Goal: Information Seeking & Learning: Learn about a topic

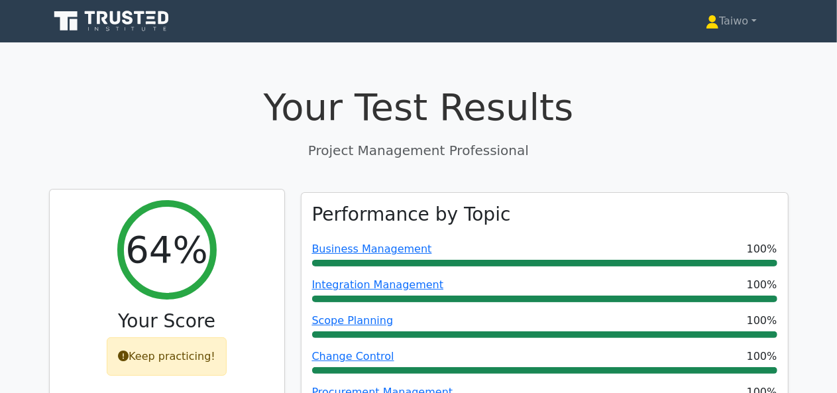
click at [177, 359] on div "Keep practicing!" at bounding box center [167, 356] width 120 height 38
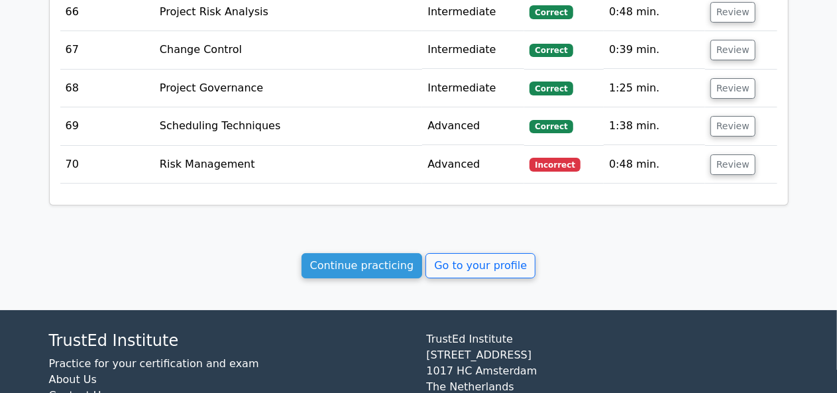
scroll to position [4863, 0]
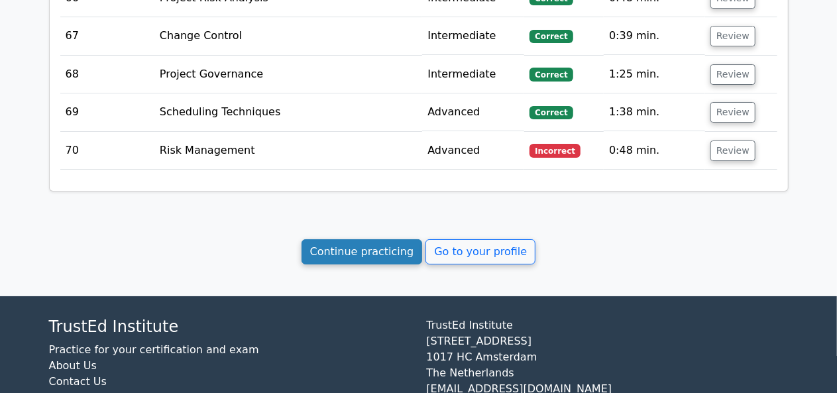
click at [374, 239] on link "Continue practicing" at bounding box center [361, 251] width 121 height 25
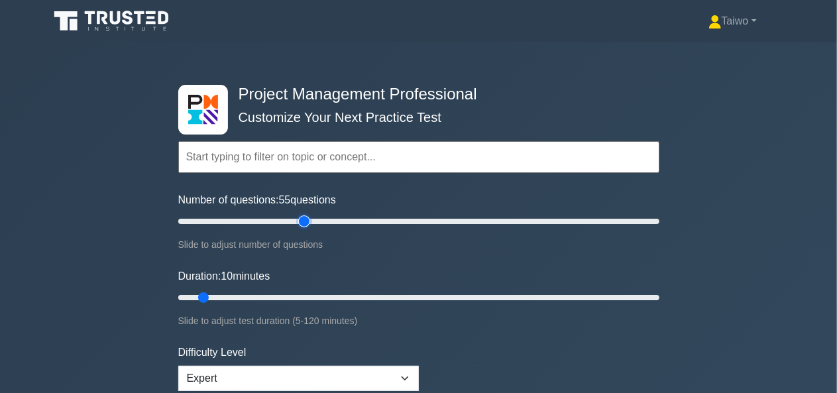
click at [307, 218] on input "Number of questions: 55 questions" at bounding box center [418, 221] width 481 height 16
type input "60"
click at [320, 217] on input "Number of questions: 60 questions" at bounding box center [418, 221] width 481 height 16
type input "100"
click at [562, 294] on input "Duration: 100 minutes" at bounding box center [418, 298] width 481 height 16
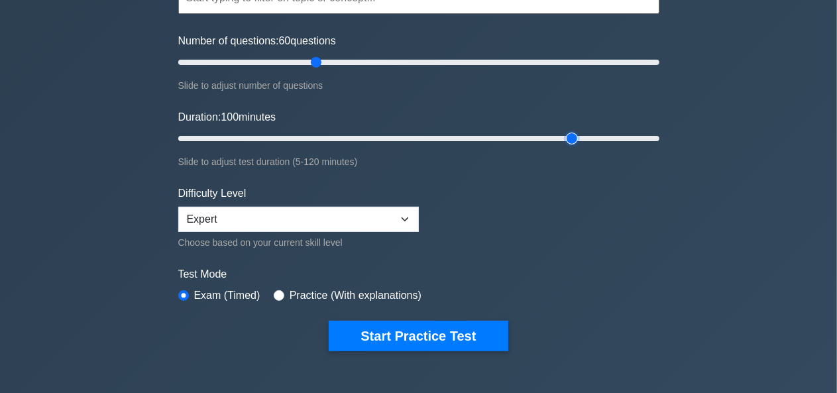
scroll to position [161, 0]
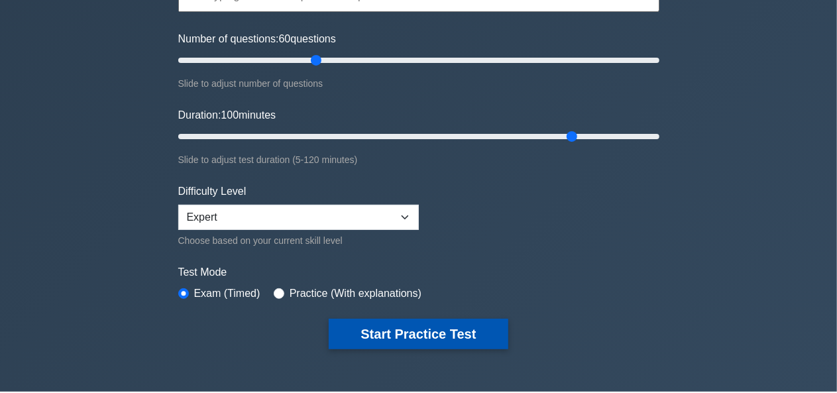
click at [483, 331] on button "Start Practice Test" at bounding box center [418, 334] width 179 height 30
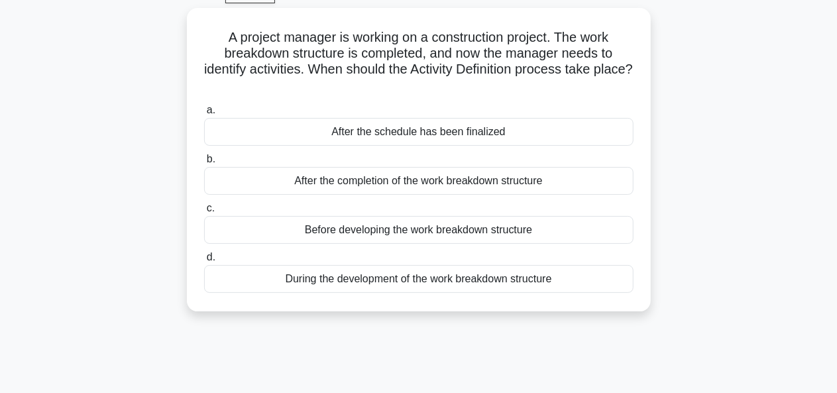
scroll to position [70, 0]
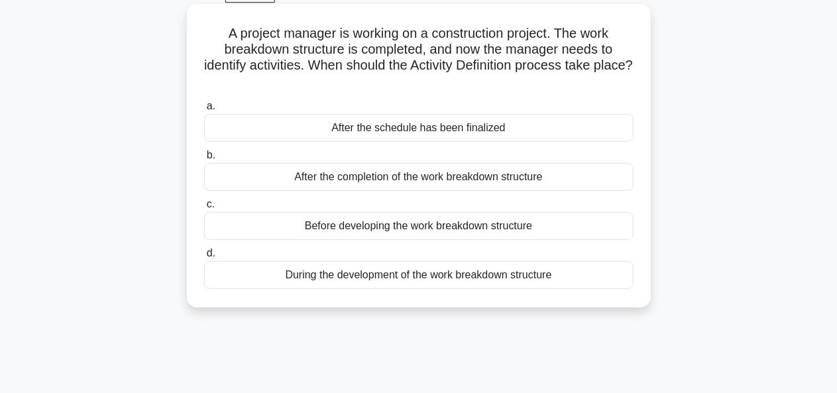
click at [567, 231] on div "Before developing the work breakdown structure" at bounding box center [418, 226] width 429 height 28
click at [204, 209] on input "c. Before developing the work breakdown structure" at bounding box center [204, 204] width 0 height 9
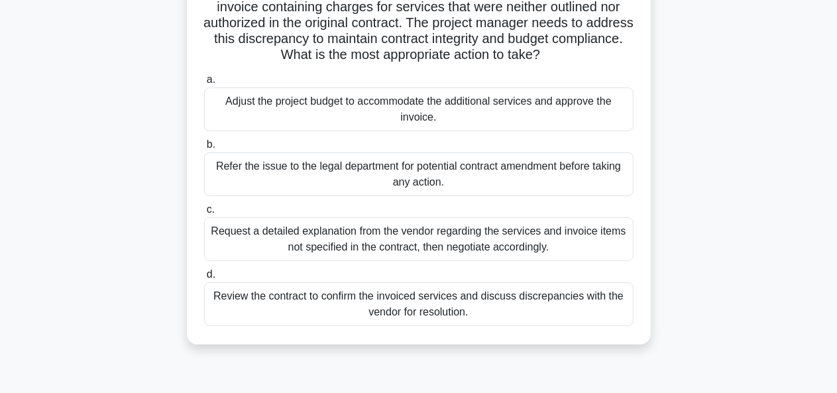
scroll to position [117, 0]
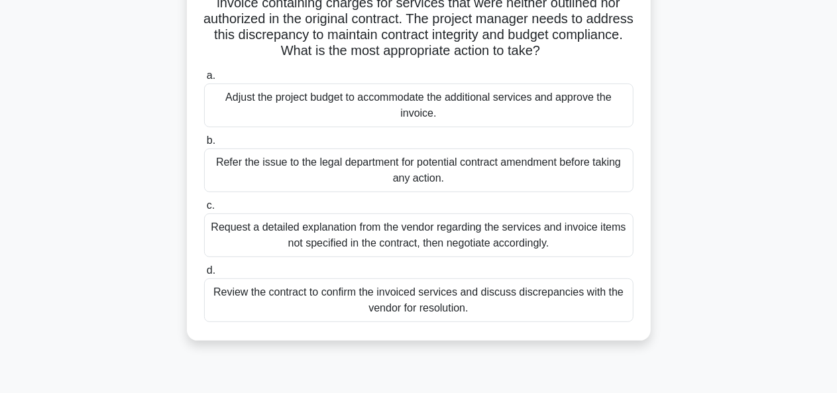
click at [454, 299] on div "Review the contract to confirm the invoiced services and discuss discrepancies …" at bounding box center [418, 300] width 429 height 44
click at [204, 275] on input "d. Review the contract to confirm the invoiced services and discuss discrepanci…" at bounding box center [204, 270] width 0 height 9
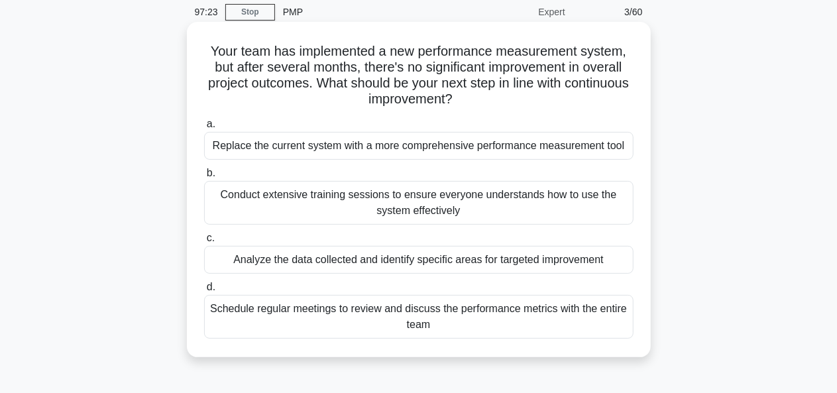
scroll to position [53, 0]
click at [450, 313] on div "Schedule regular meetings to review and discuss the performance metrics with th…" at bounding box center [418, 316] width 429 height 44
click at [204, 291] on input "d. Schedule regular meetings to review and discuss the performance metrics with…" at bounding box center [204, 286] width 0 height 9
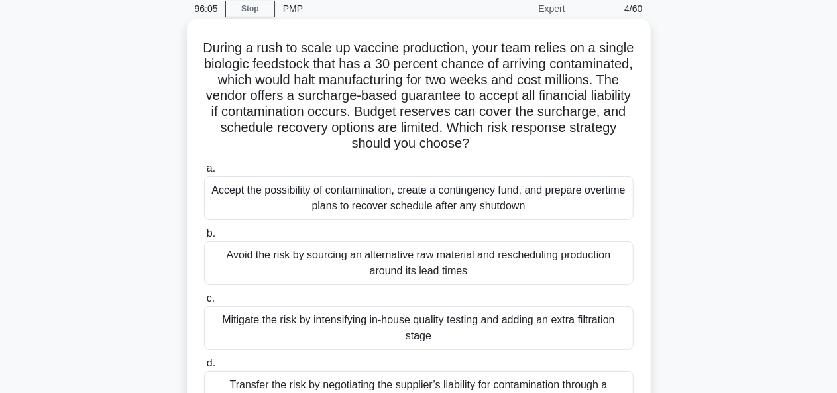
scroll to position [60, 0]
